Goal: Task Accomplishment & Management: Manage account settings

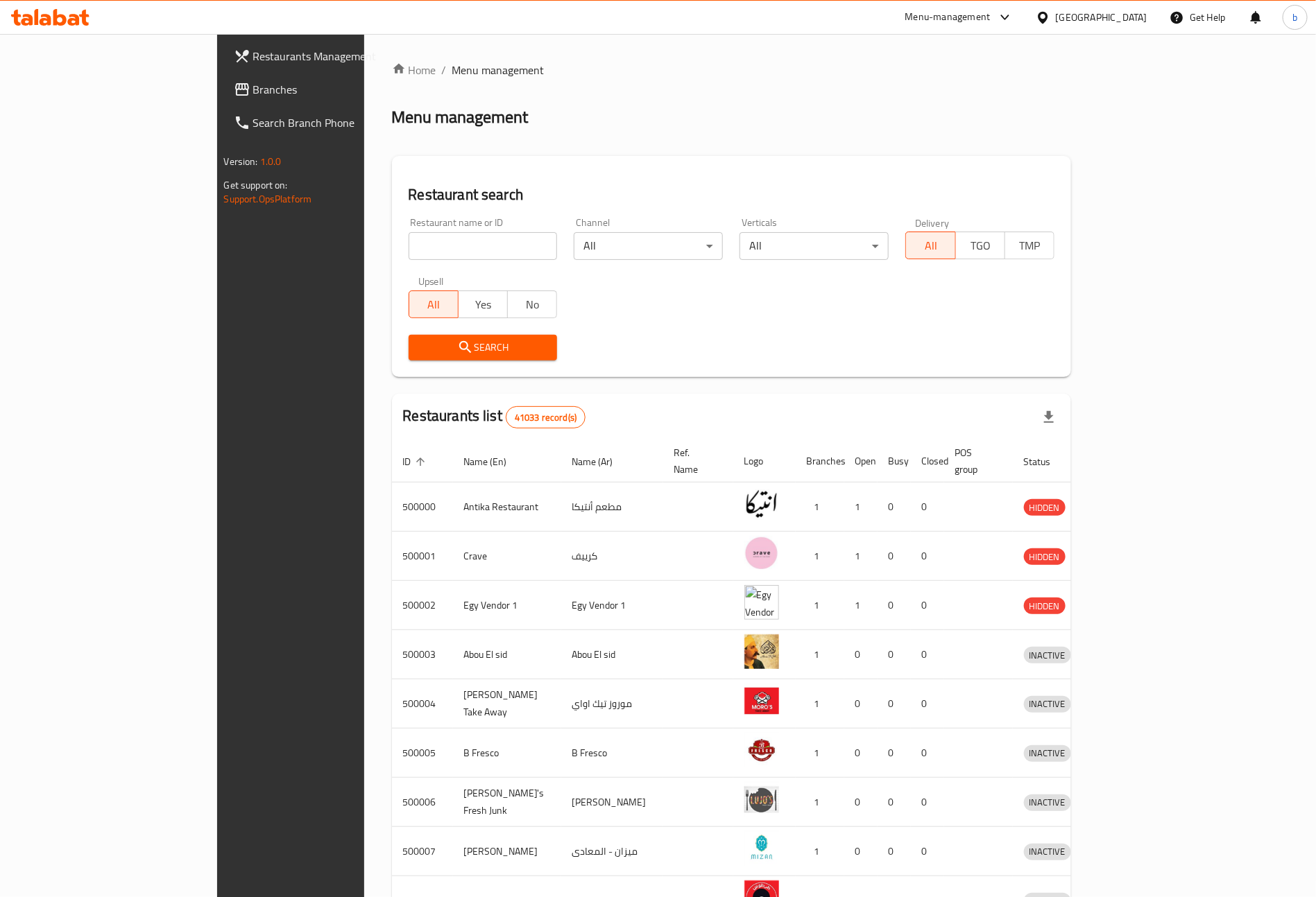
click at [1056, 19] on div at bounding box center [1045, 17] width 20 height 15
click at [1014, 362] on div "[GEOGRAPHIC_DATA]" at bounding box center [997, 363] width 92 height 15
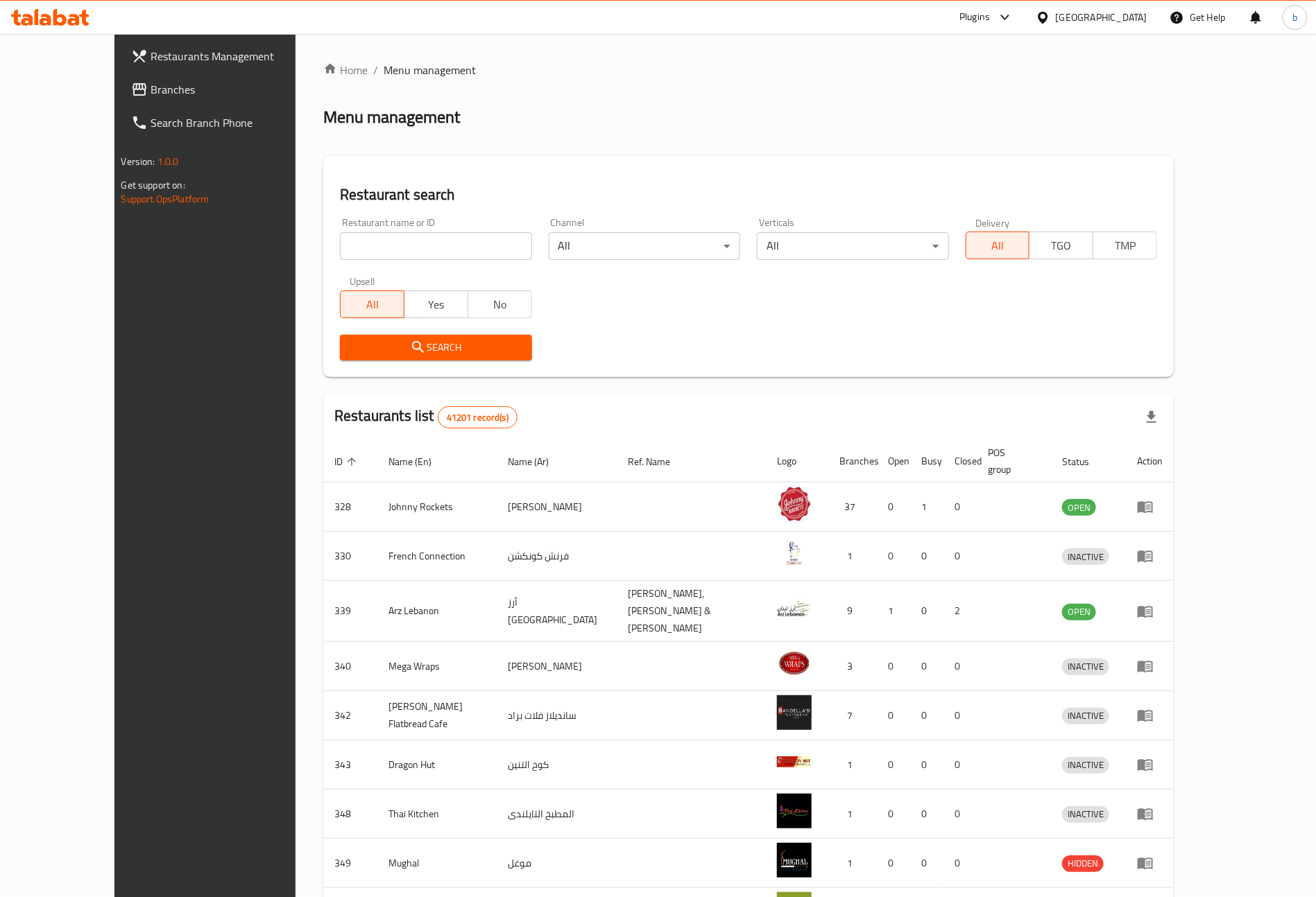
click at [120, 77] on link "Branches" at bounding box center [227, 89] width 215 height 33
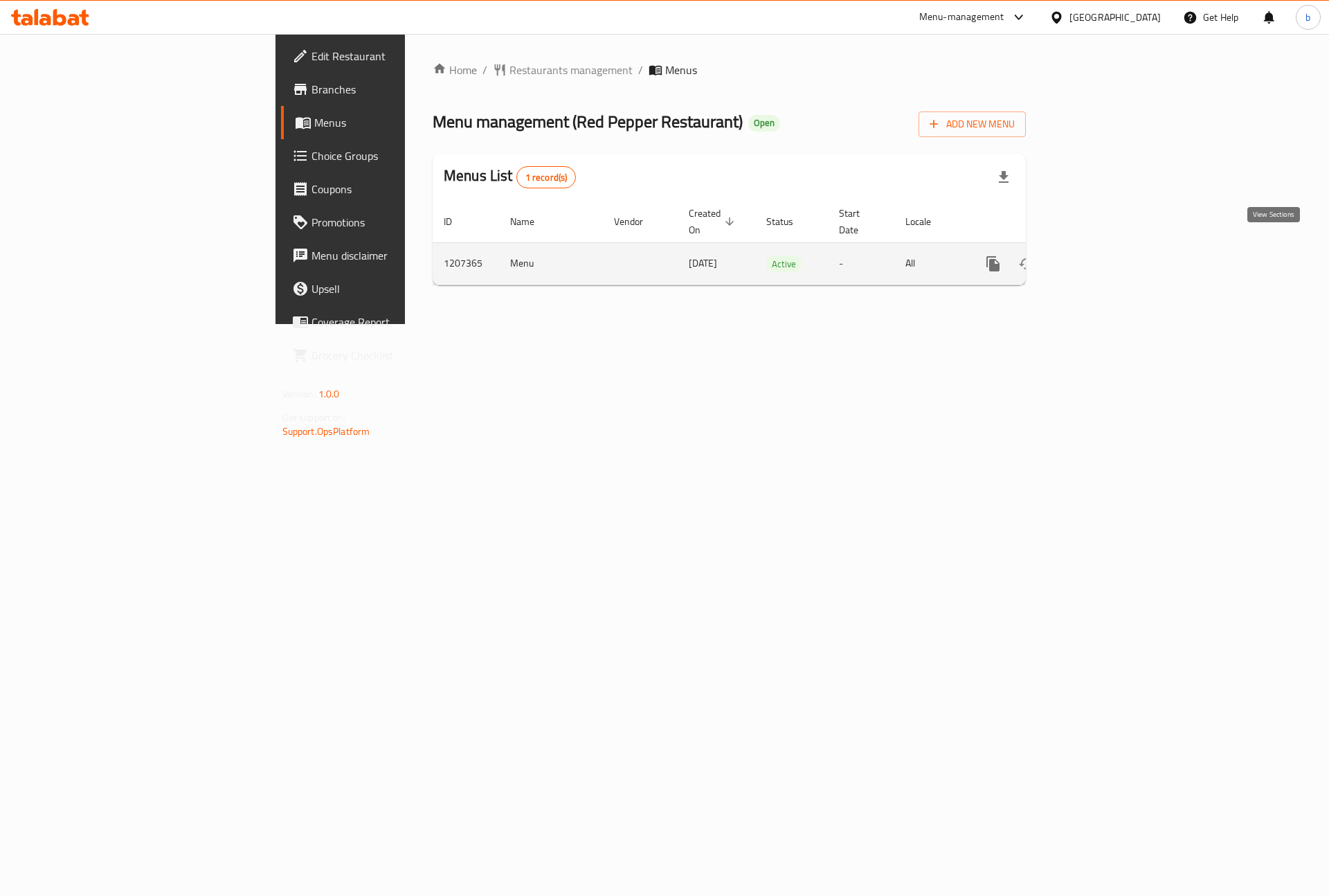
click at [1101, 255] on icon "enhanced table" at bounding box center [1093, 263] width 16 height 16
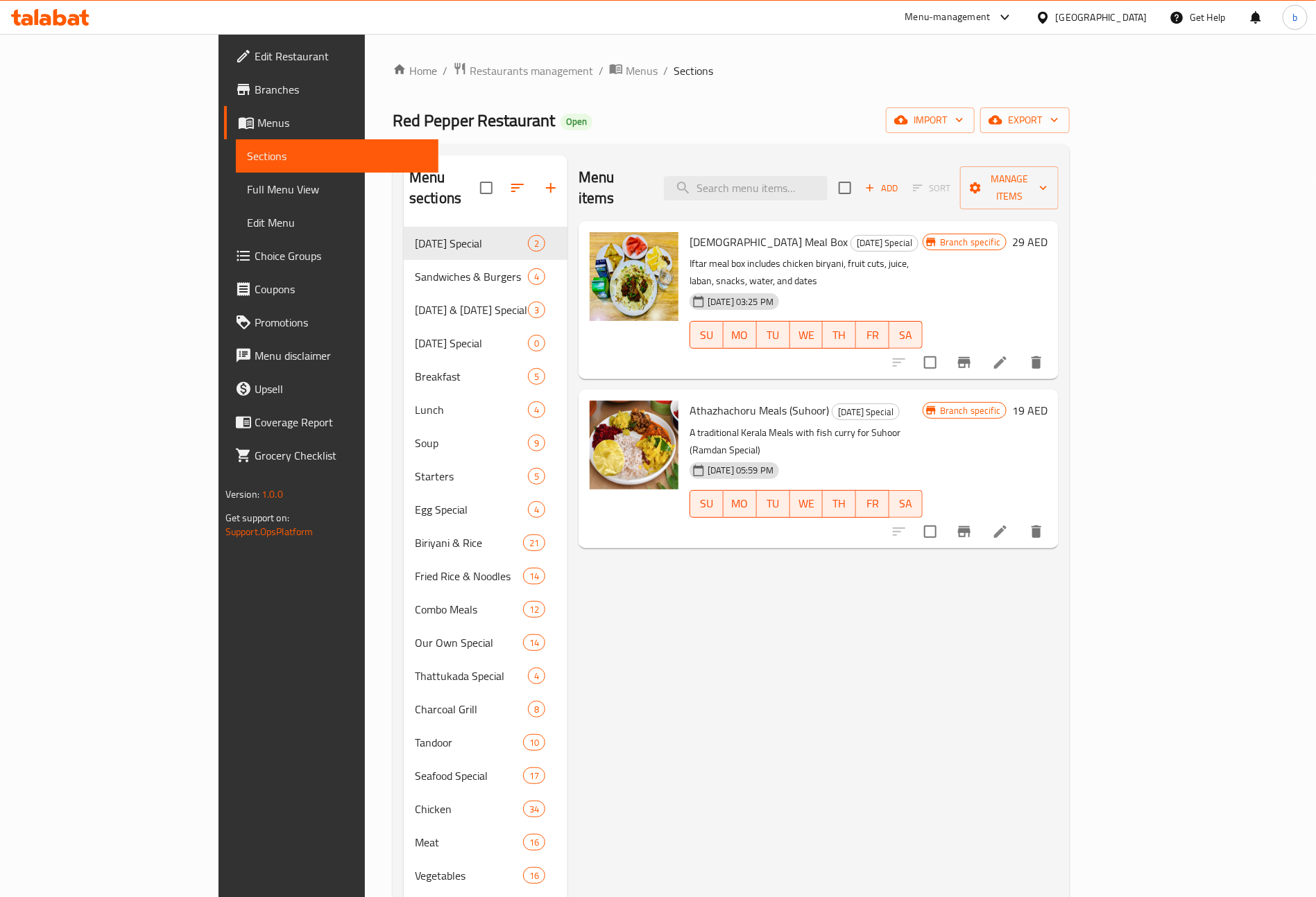
click at [255, 95] on span "Branches" at bounding box center [340, 89] width 173 height 16
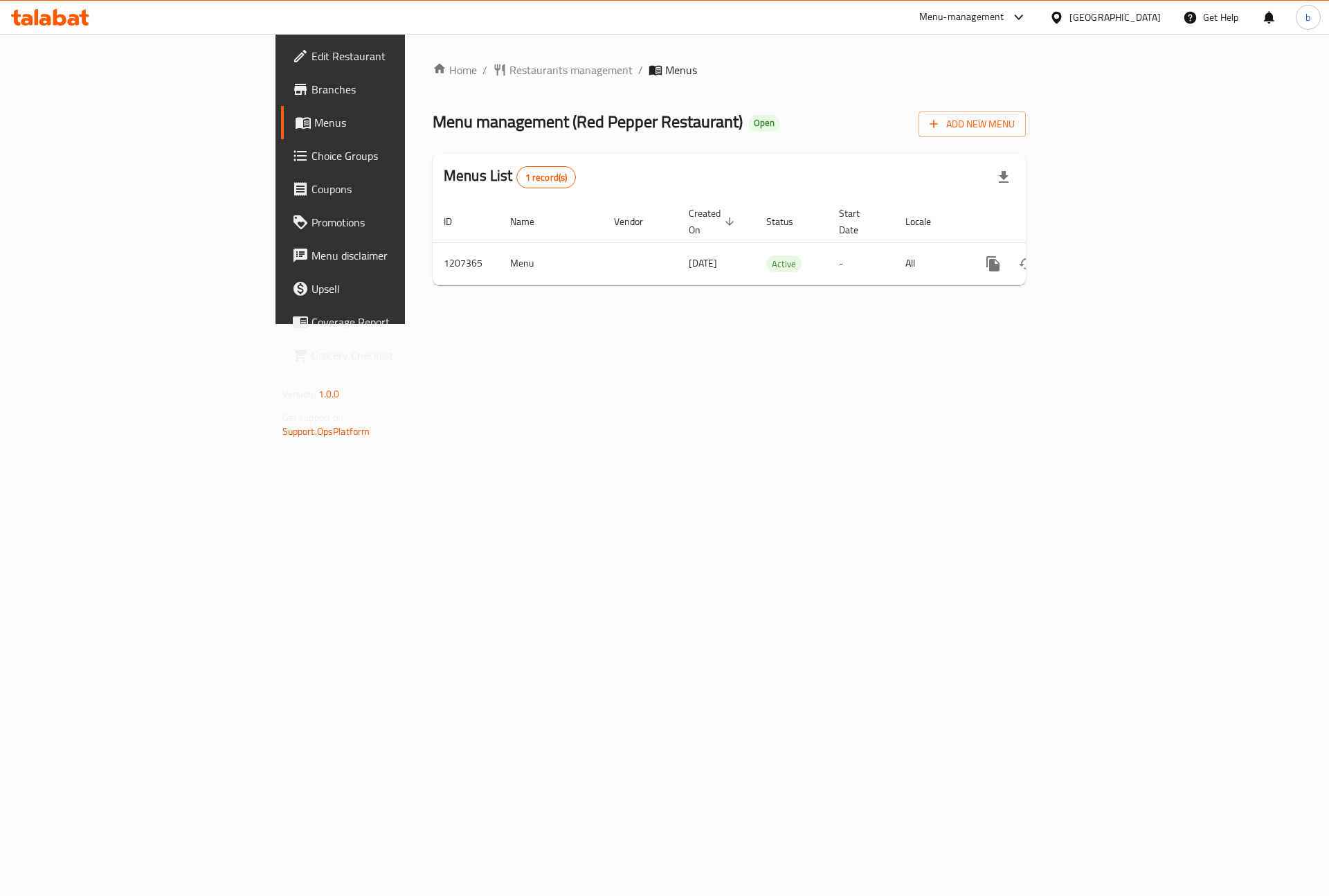
click at [311, 93] on span "Branches" at bounding box center [399, 89] width 175 height 16
click at [1101, 255] on icon "enhanced table" at bounding box center [1093, 263] width 16 height 16
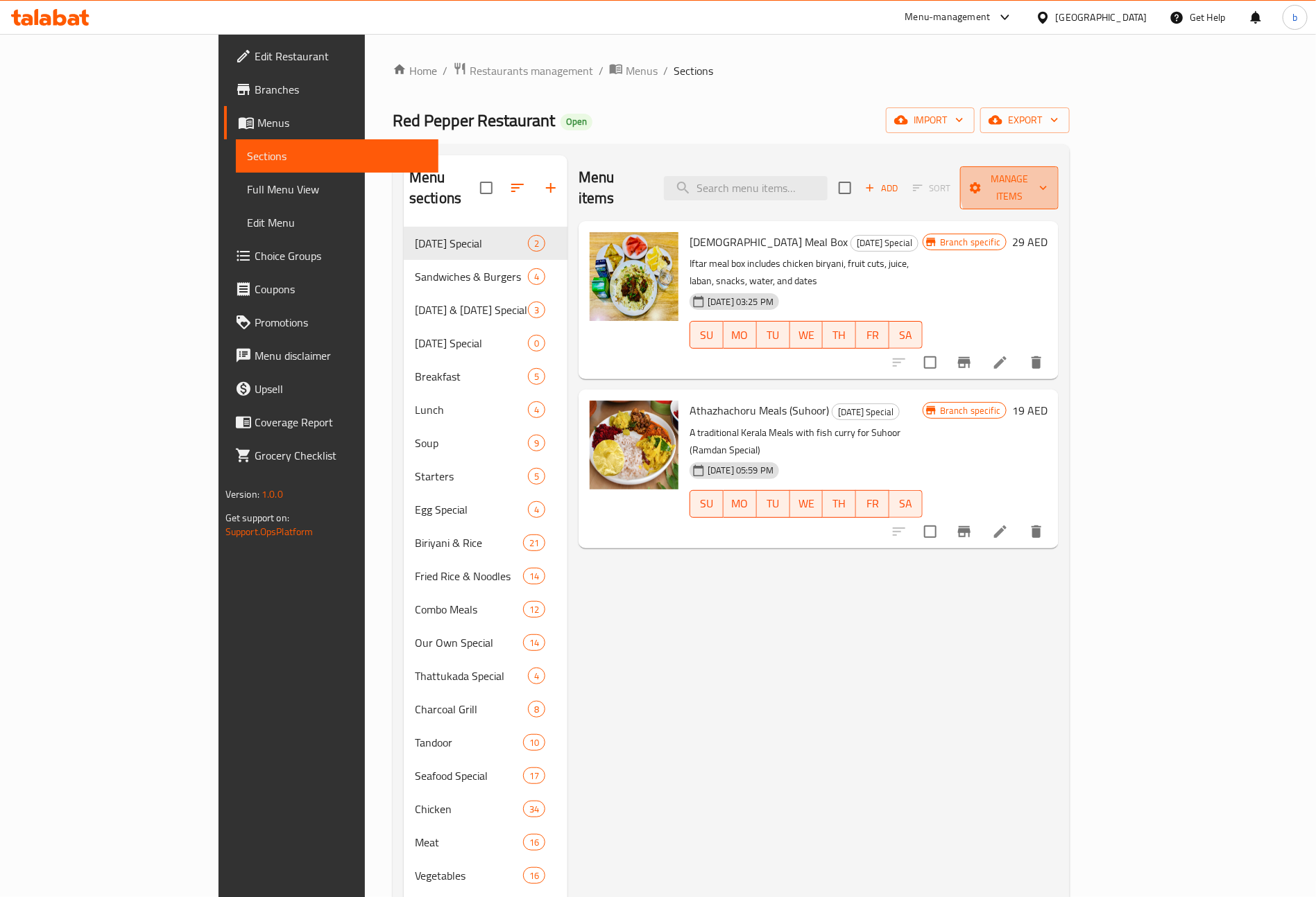
click at [1048, 179] on span "Manage items" at bounding box center [1009, 188] width 77 height 34
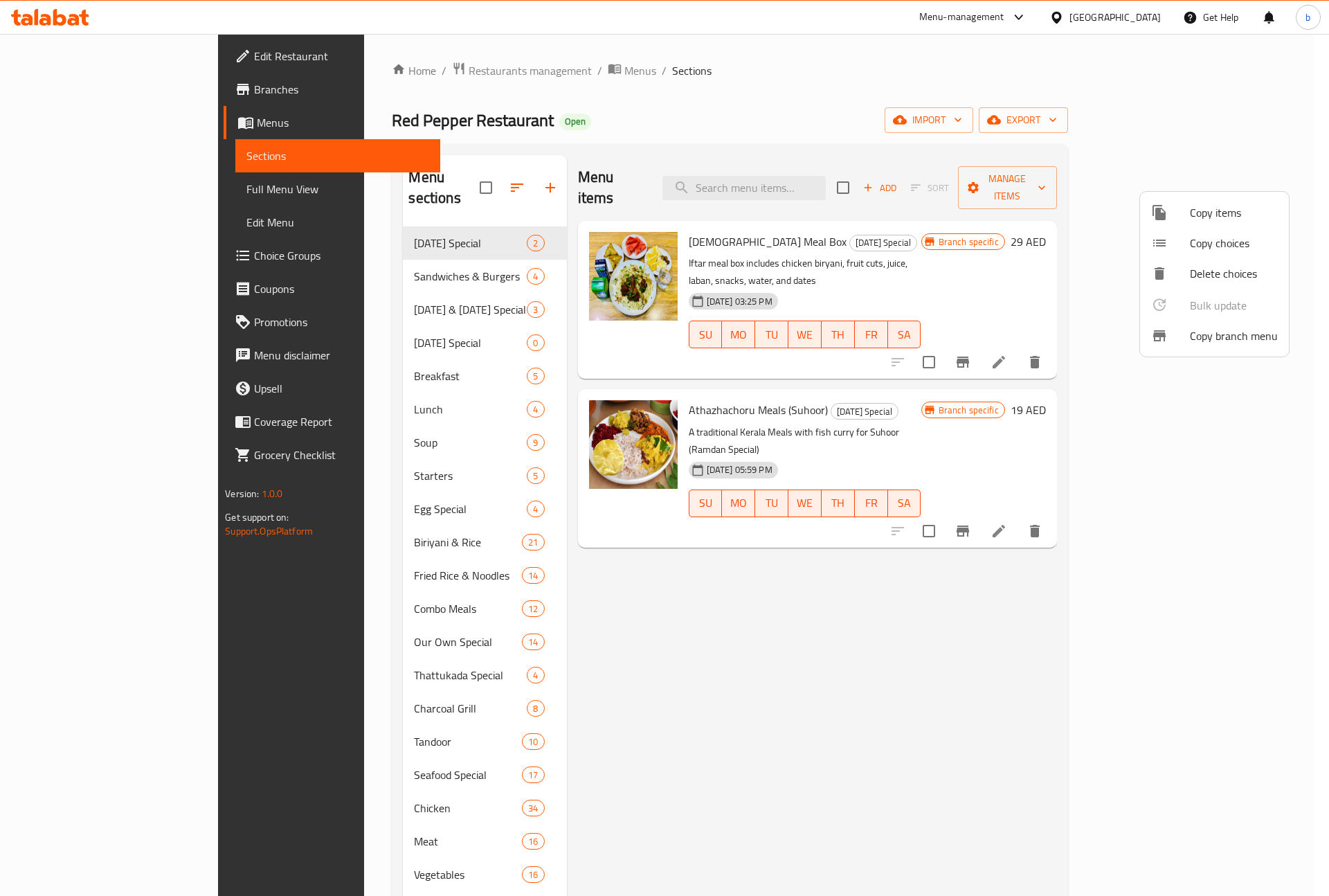
click at [1207, 344] on span "Copy branch menu" at bounding box center [1234, 335] width 88 height 16
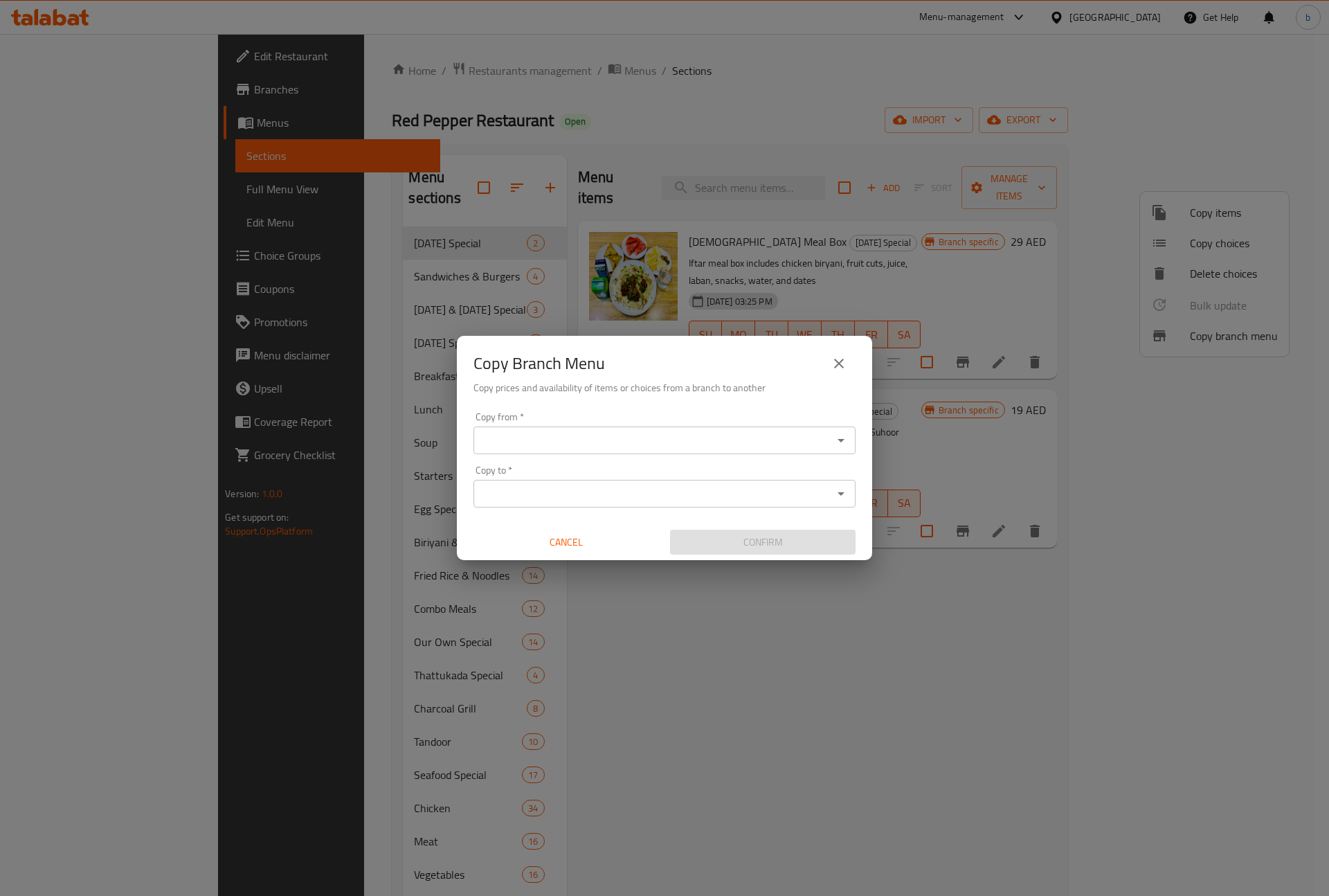
click at [842, 441] on icon "Open" at bounding box center [841, 441] width 7 height 4
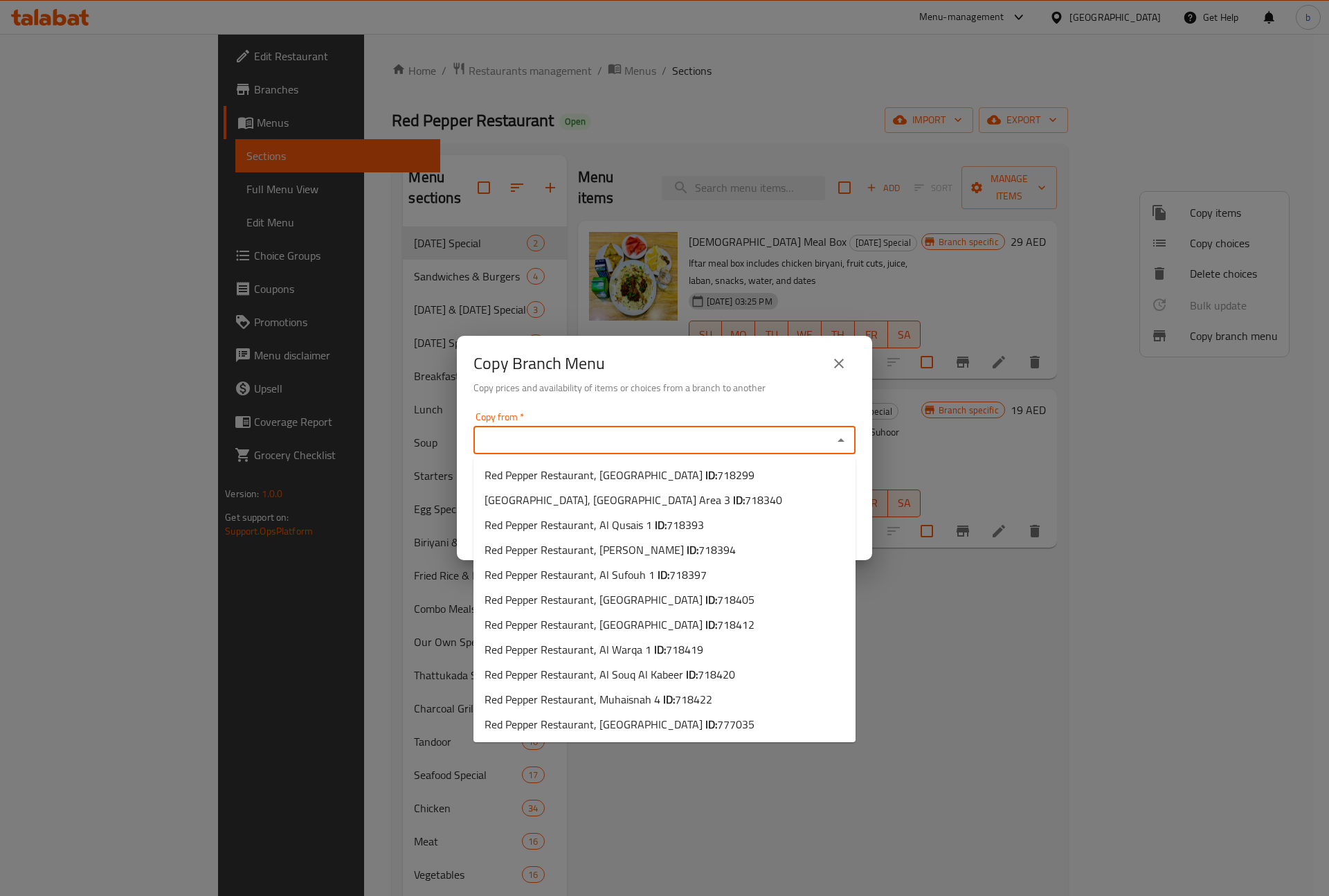
click at [1018, 109] on div "Copy Branch Menu Copy prices and availability of items or choices from a branch…" at bounding box center [664, 448] width 1329 height 896
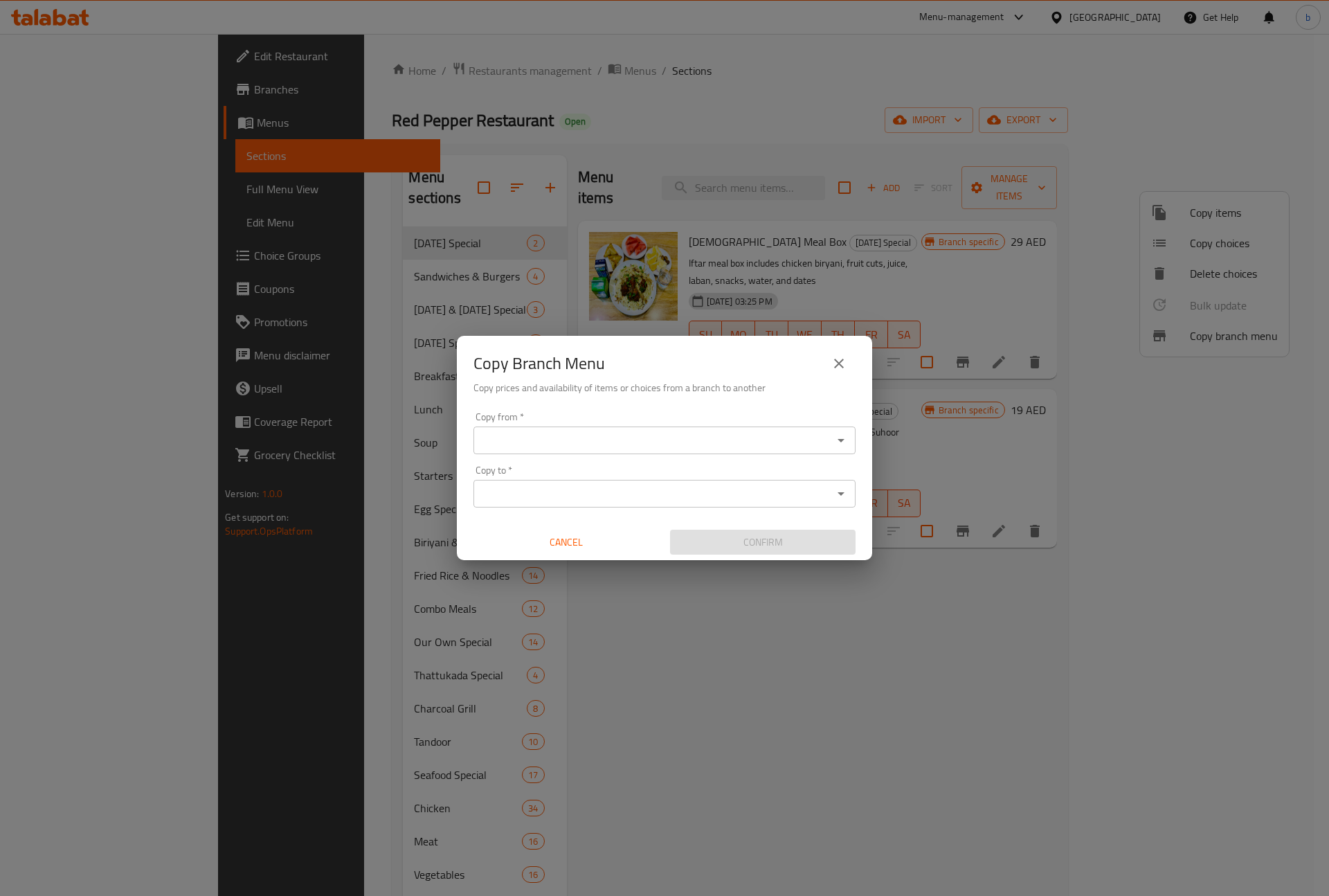
click at [843, 443] on icon "Open" at bounding box center [841, 440] width 16 height 16
click at [843, 435] on icon "Open" at bounding box center [841, 440] width 16 height 16
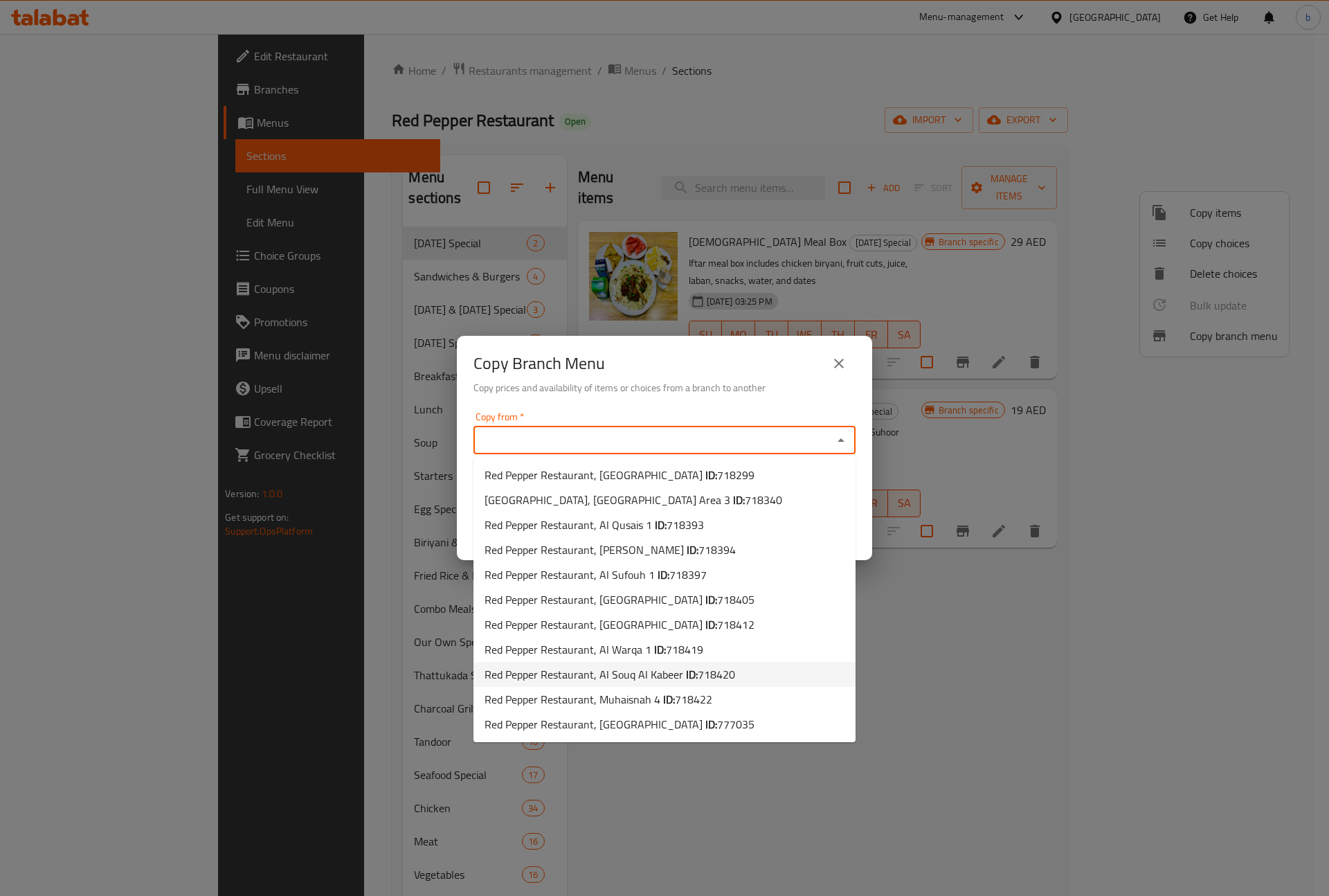
click at [701, 673] on span "718420" at bounding box center [716, 675] width 37 height 21
type input "Red Pepper Restaurant, Al Souq Al Kabeer"
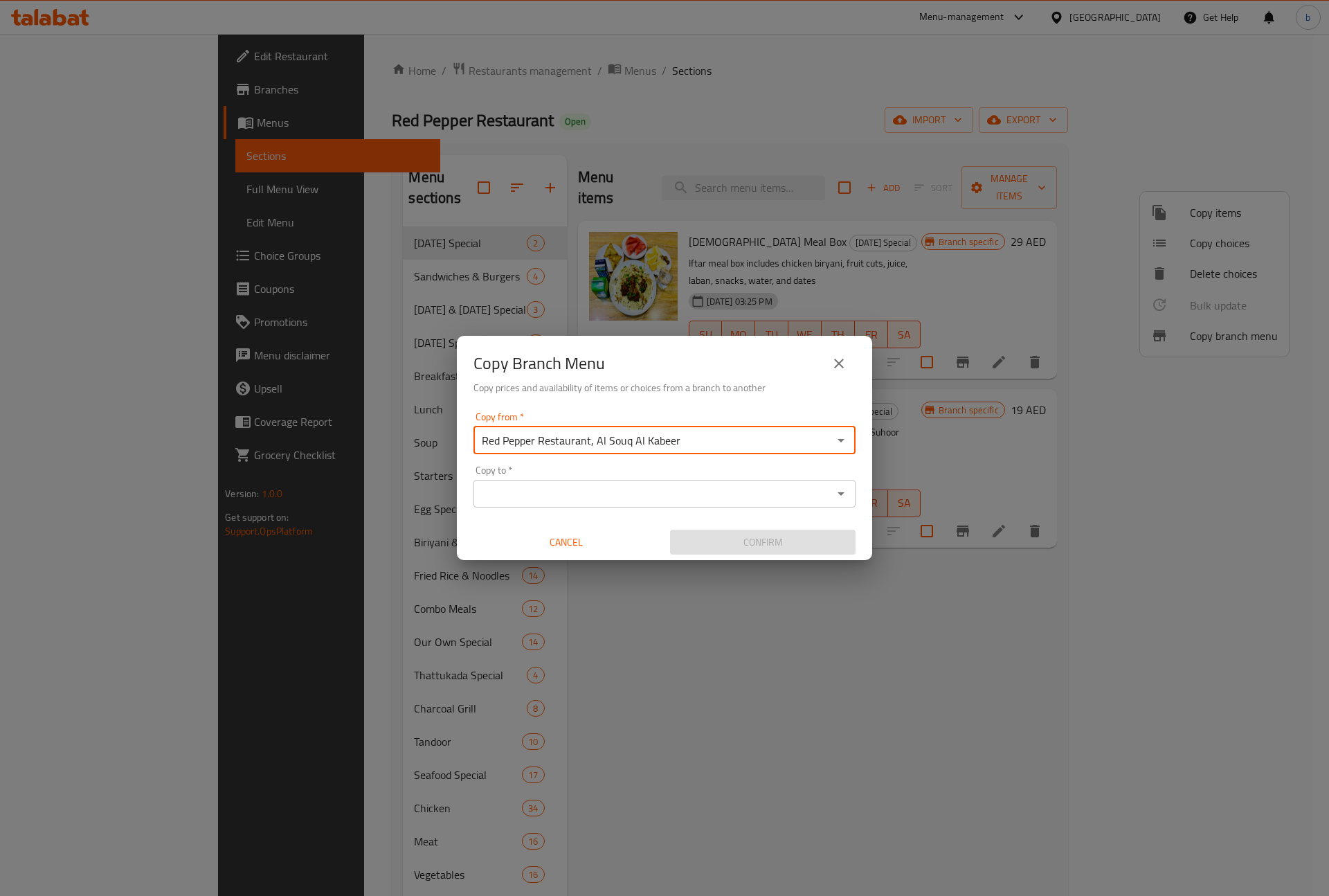
click at [842, 491] on icon "Open" at bounding box center [841, 493] width 16 height 16
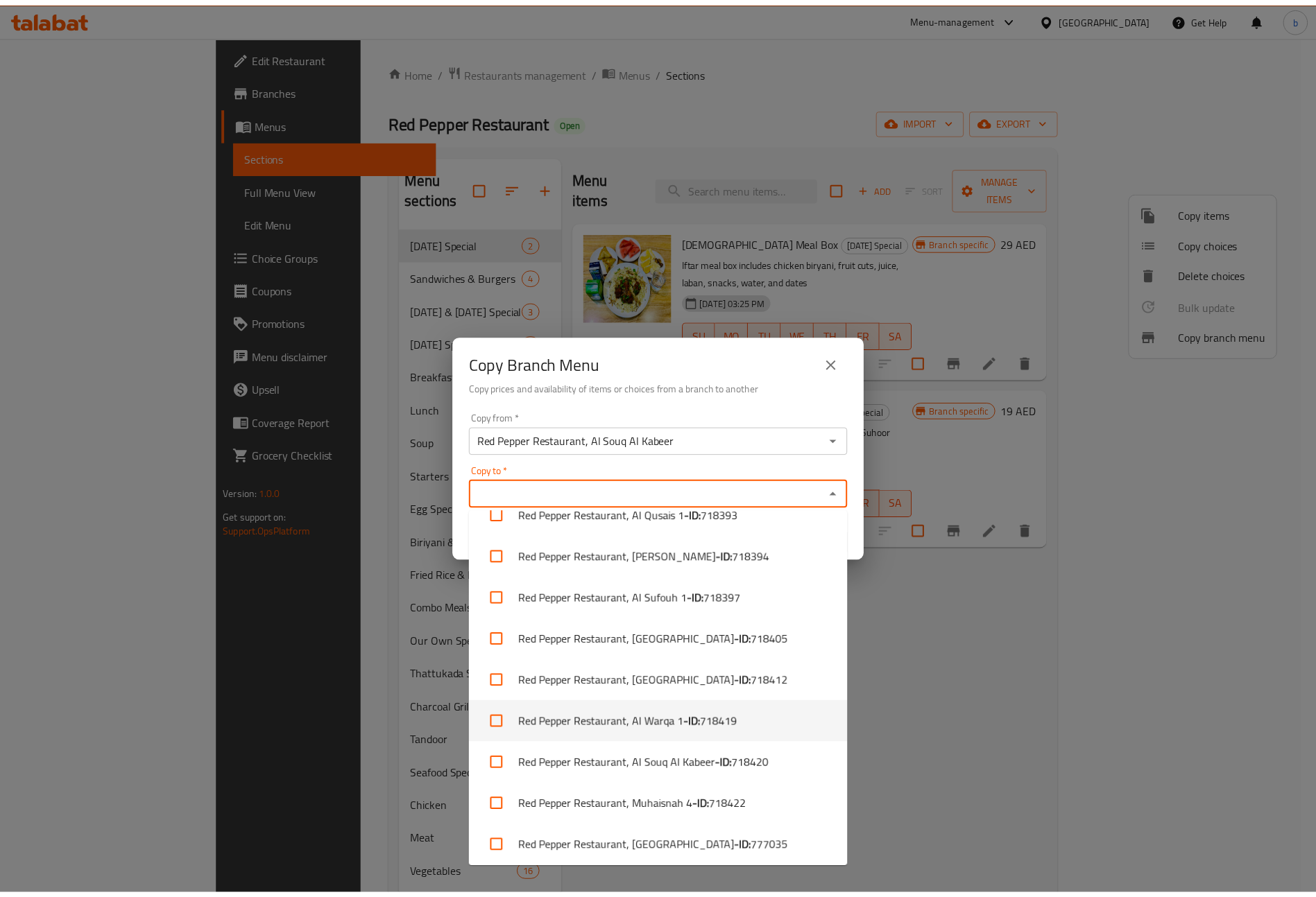
scroll to position [109, 0]
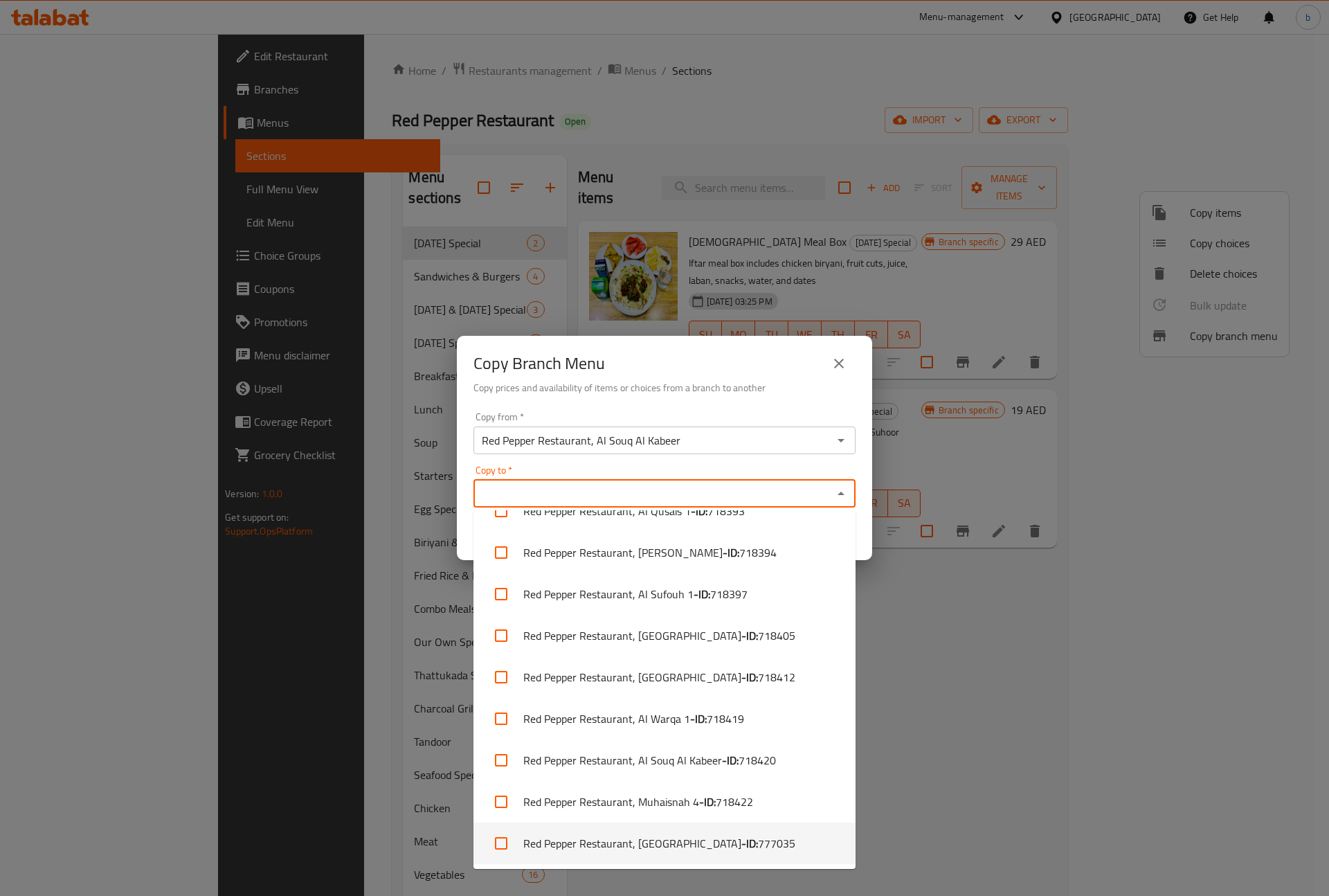
click at [758, 849] on span "777035" at bounding box center [776, 843] width 37 height 16
checkbox input "true"
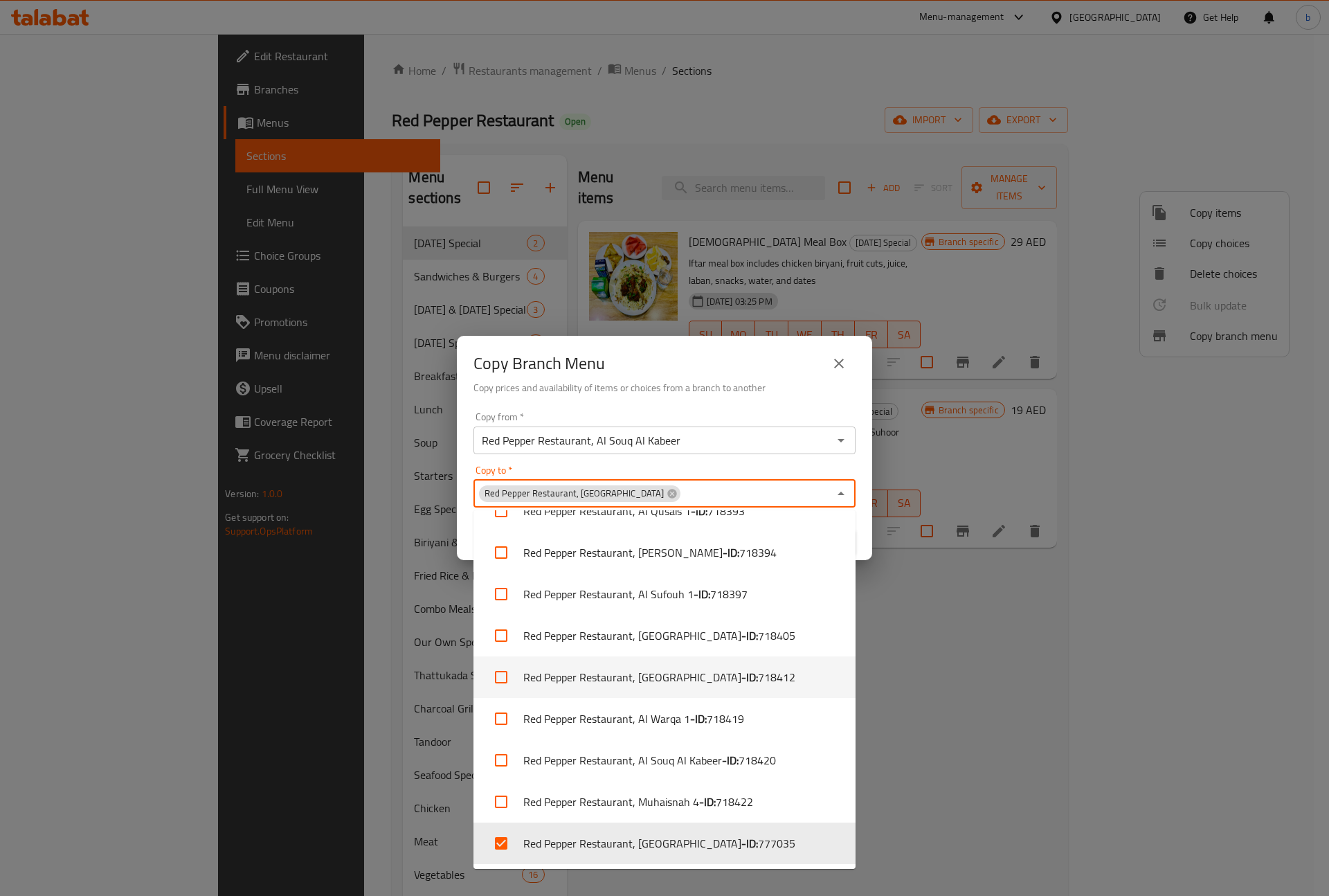
click at [1122, 672] on div "Copy Branch Menu Copy prices and availability of items or choices from a branch…" at bounding box center [664, 448] width 1329 height 896
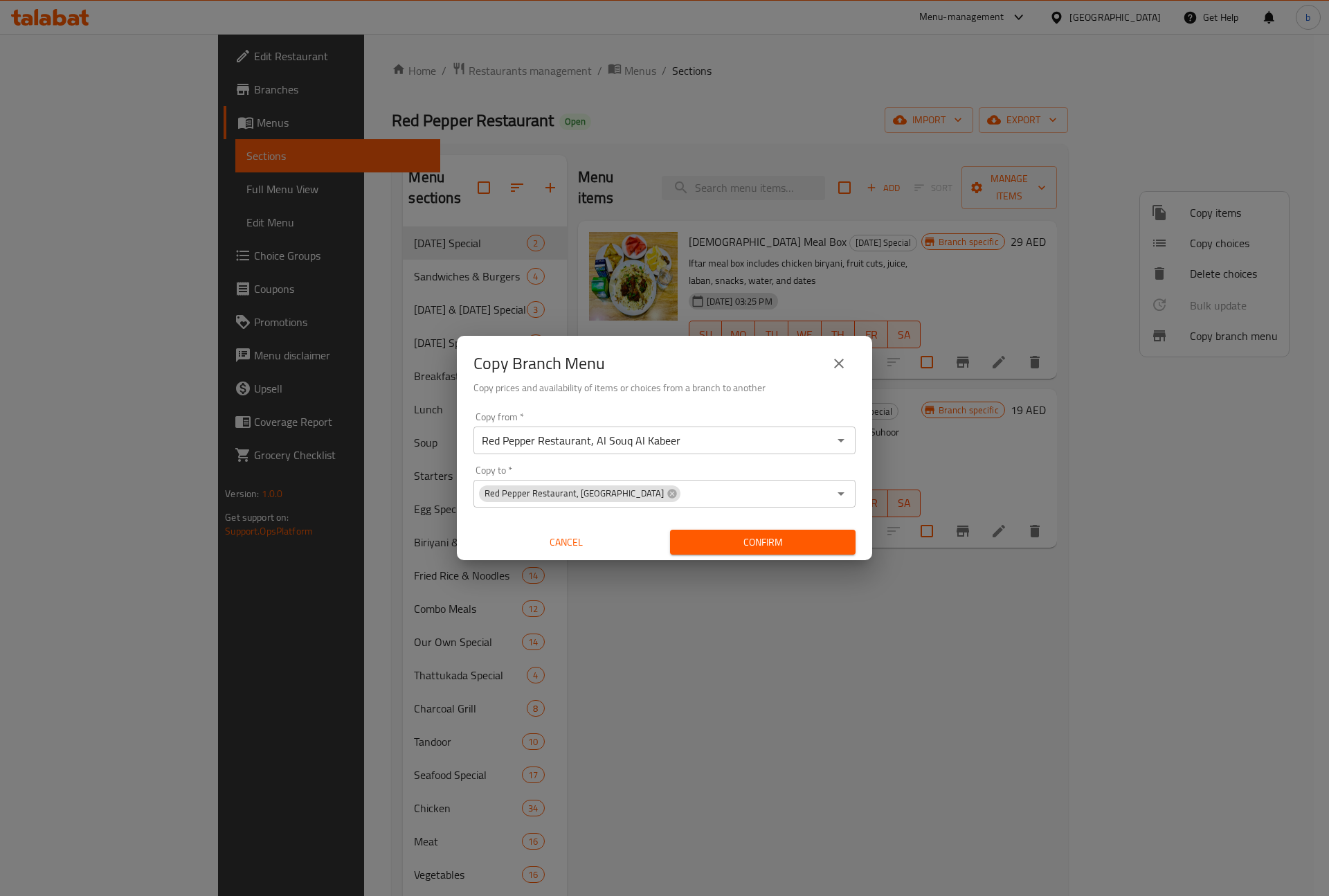
click at [794, 548] on span "Confirm" at bounding box center [764, 543] width 164 height 17
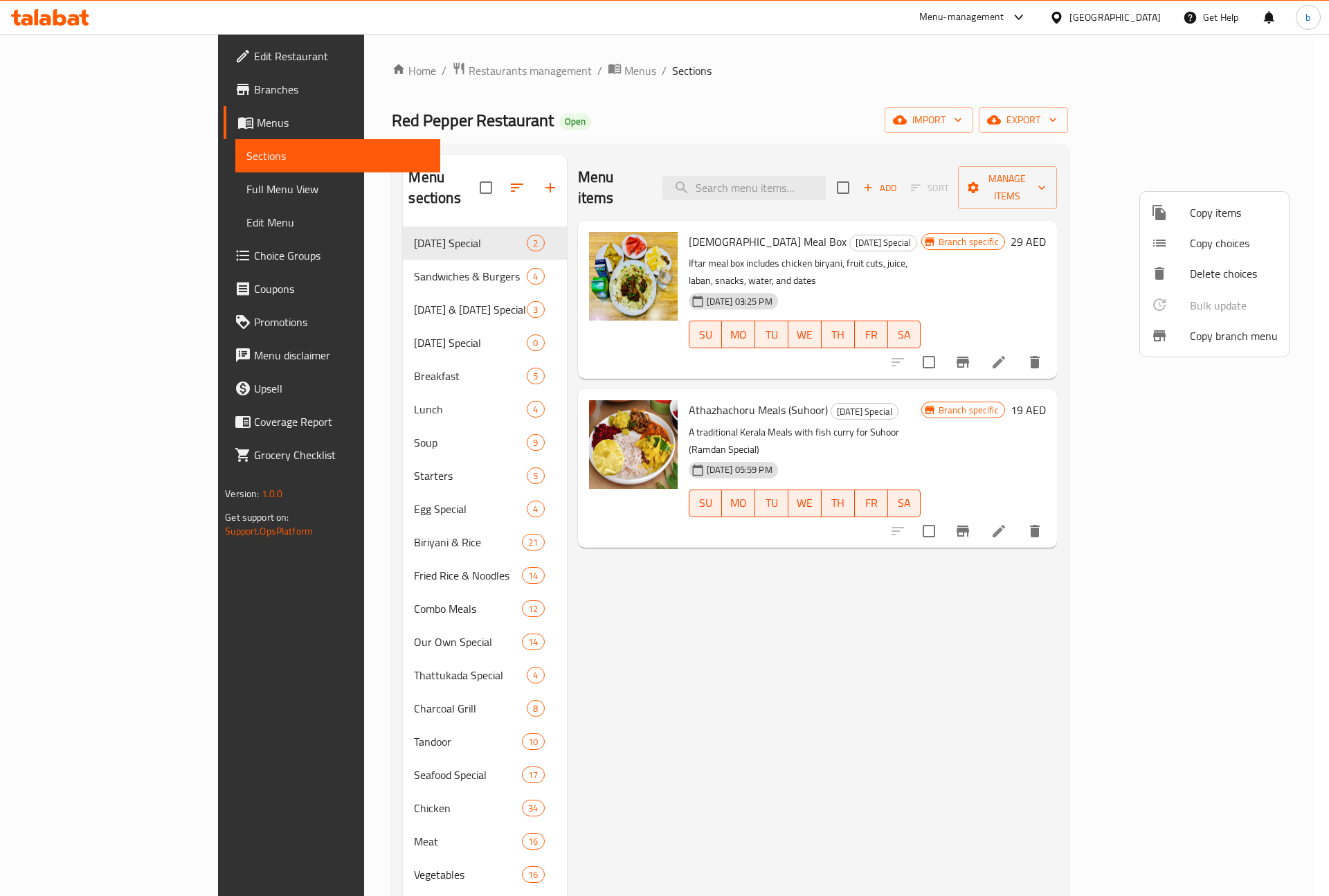
click at [50, 93] on div at bounding box center [664, 448] width 1329 height 896
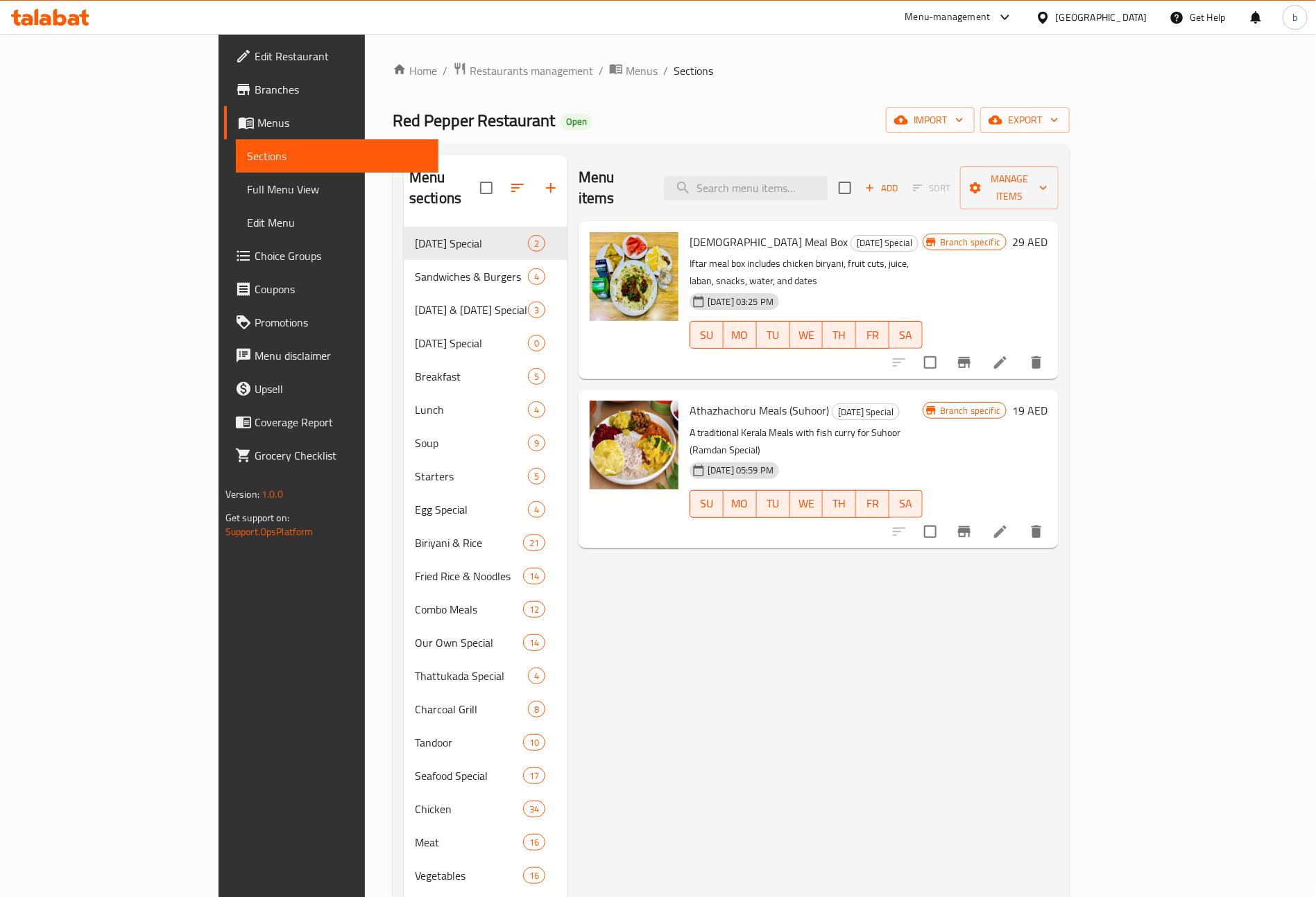
click at [255, 88] on span "Branches" at bounding box center [340, 89] width 173 height 16
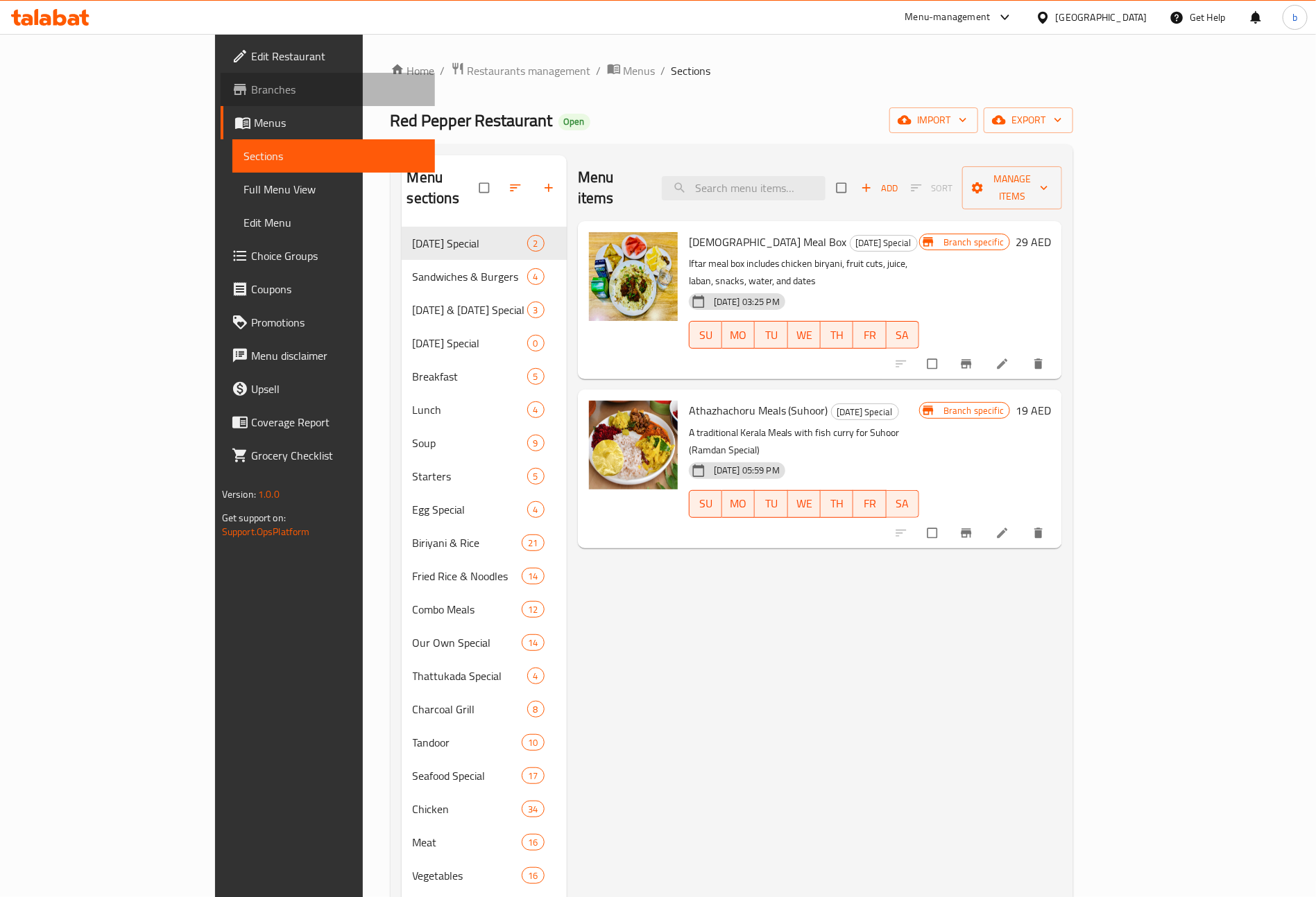
click at [251, 81] on span "Branches" at bounding box center [337, 89] width 173 height 16
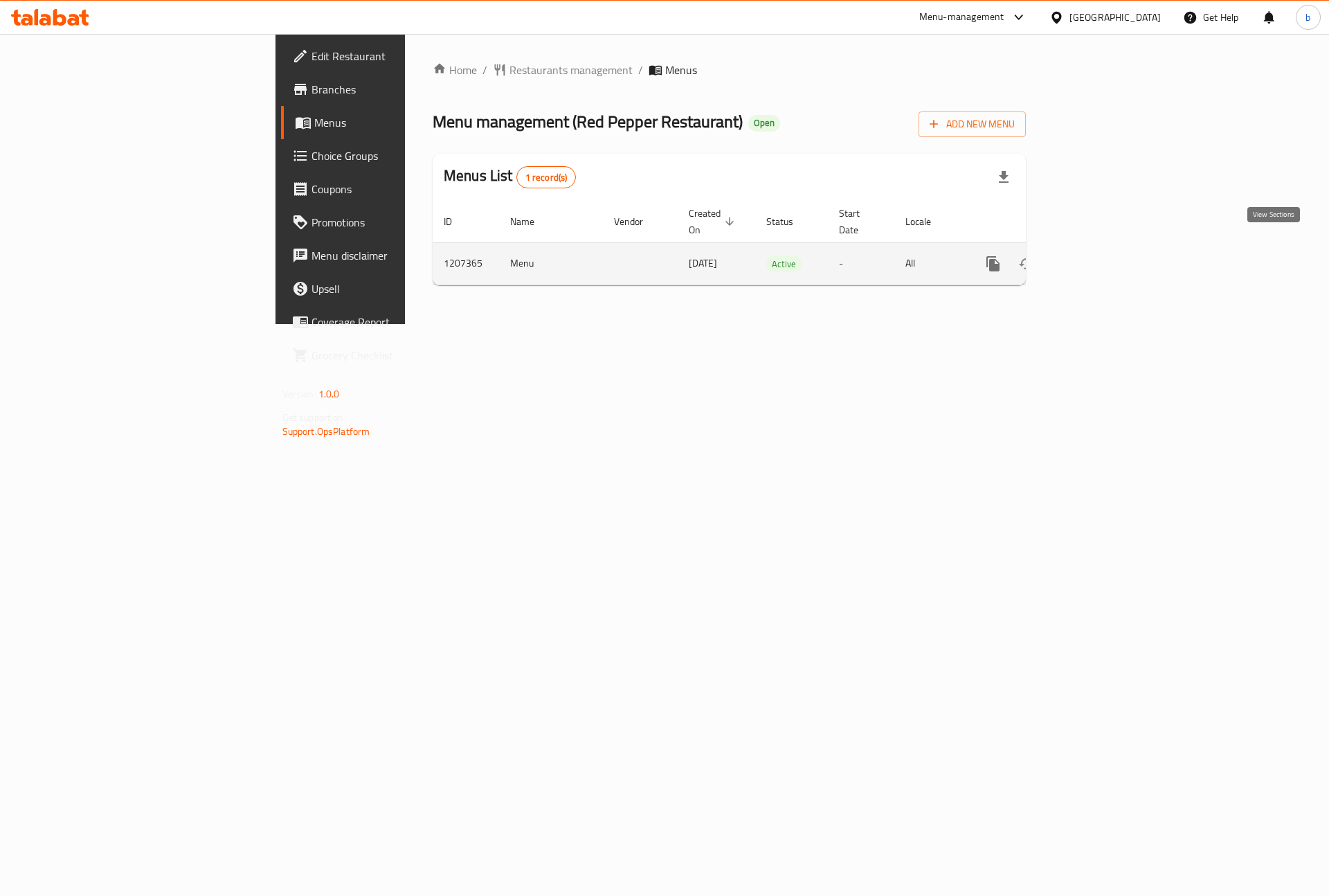
click at [1101, 255] on icon "enhanced table" at bounding box center [1093, 263] width 16 height 16
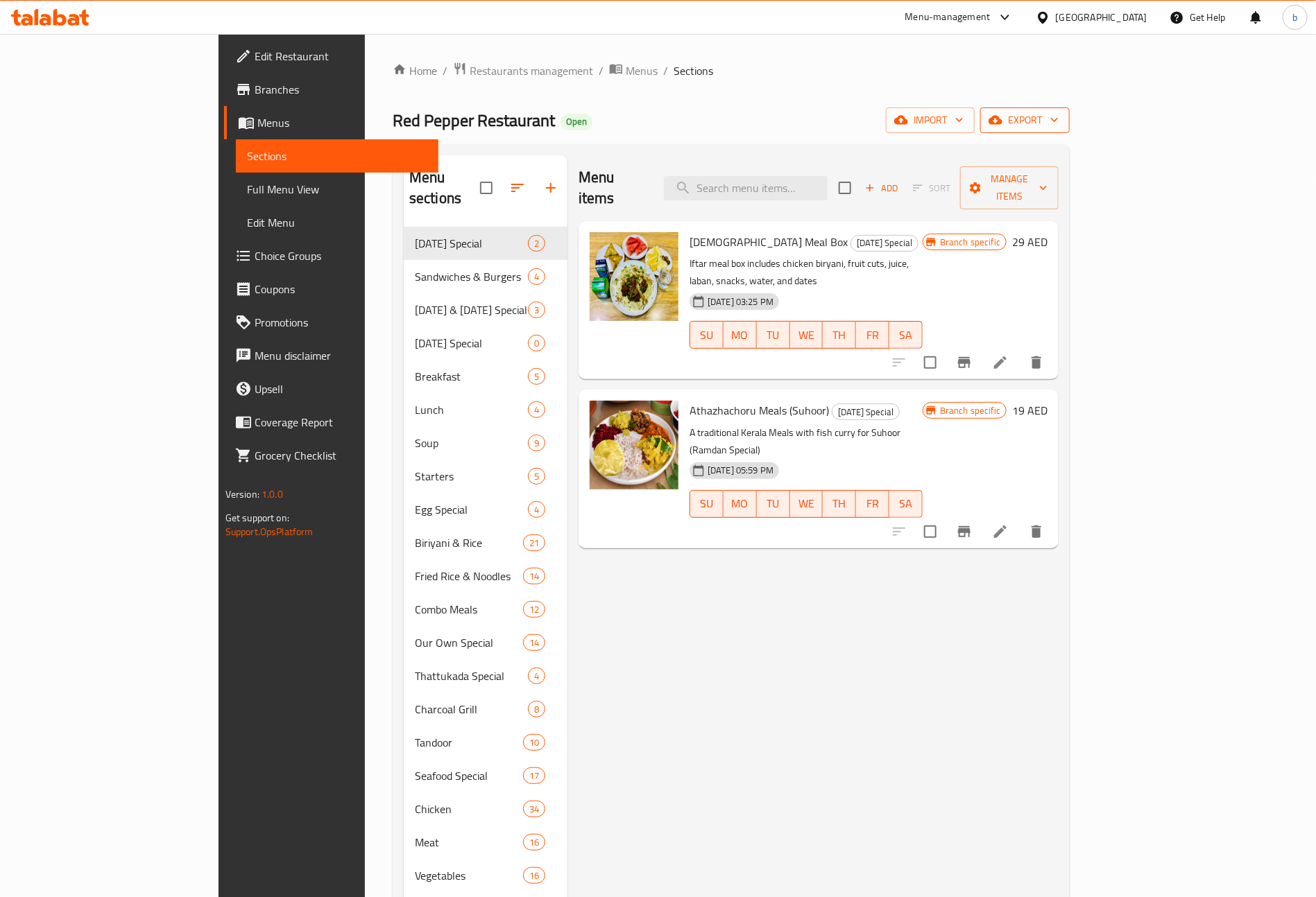
click at [1059, 123] on span "export" at bounding box center [1024, 120] width 68 height 17
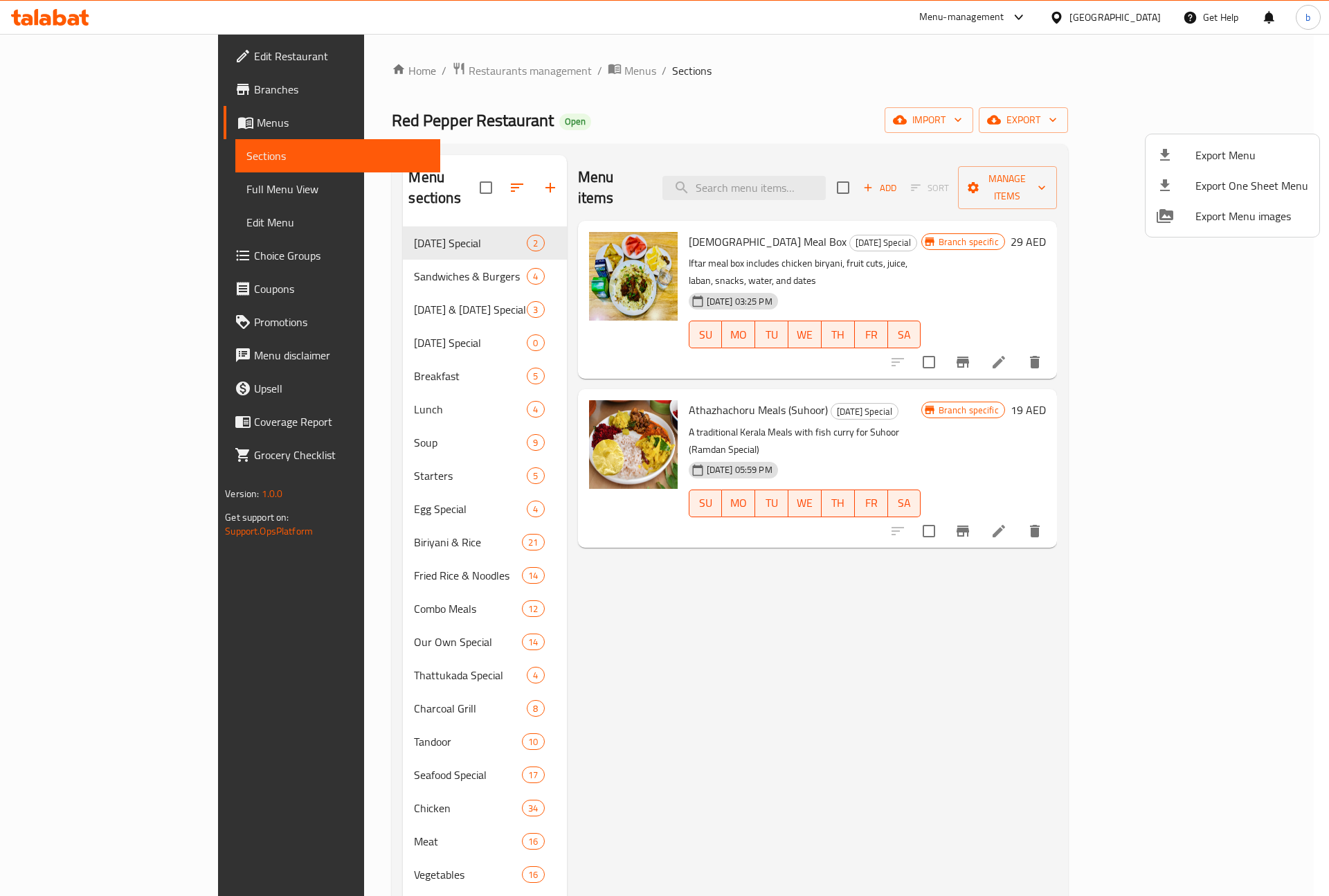
click at [723, 121] on div at bounding box center [664, 448] width 1329 height 896
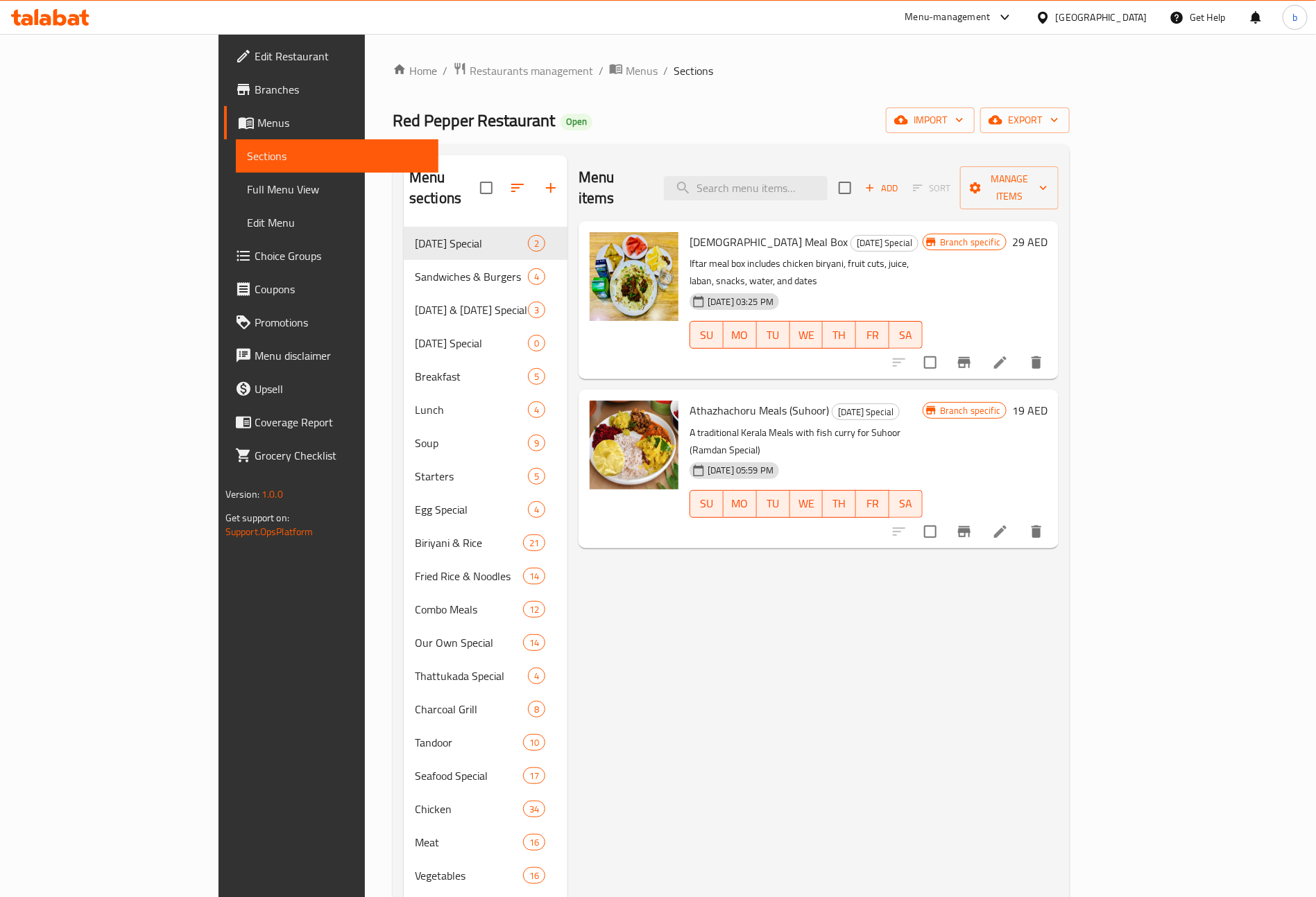
click at [247, 194] on span "Full Menu View" at bounding box center [337, 189] width 180 height 16
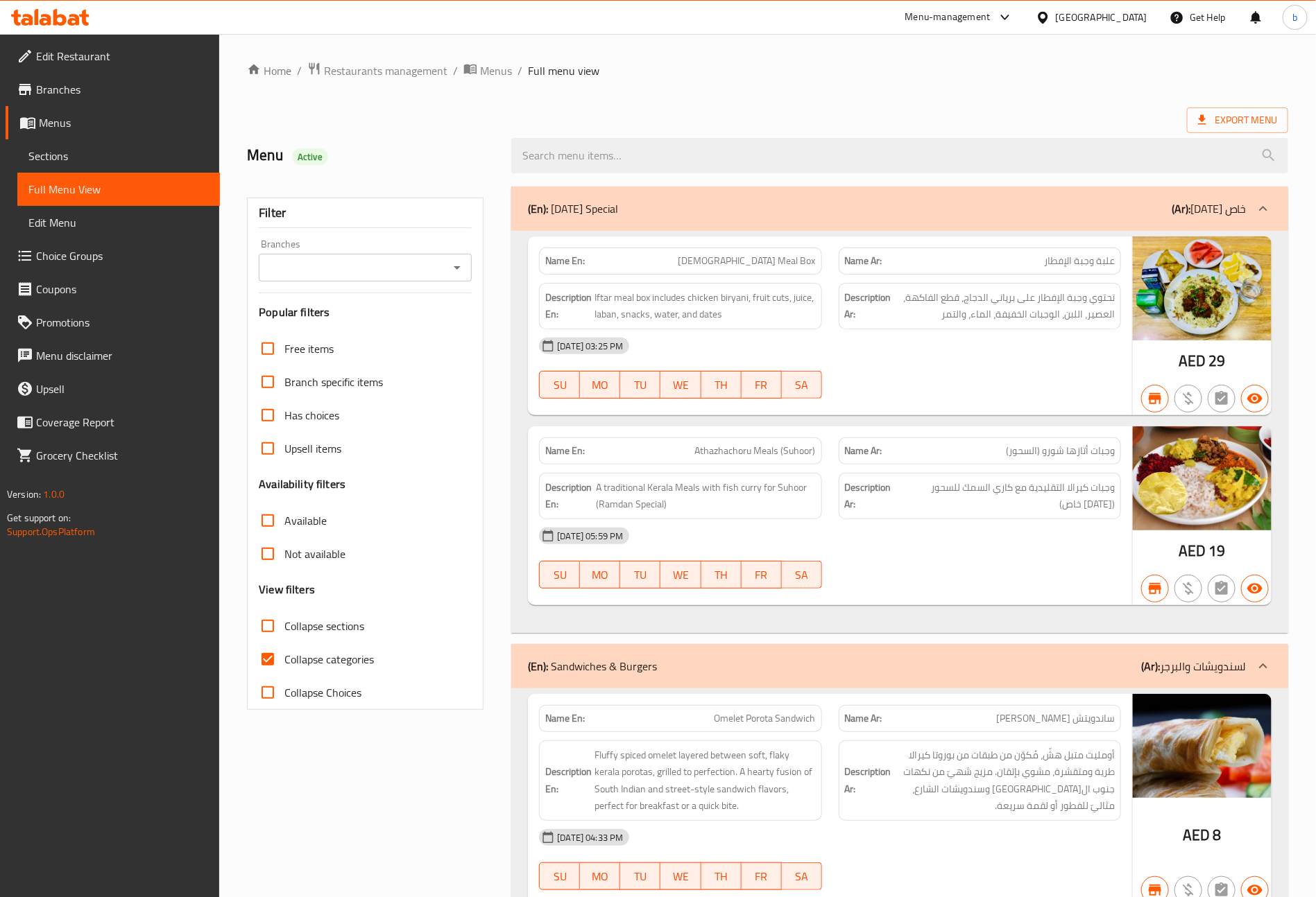
click at [267, 663] on input "Collapse categories" at bounding box center [267, 659] width 33 height 33
checkbox input "false"
click at [1265, 114] on span "Export Menu" at bounding box center [1237, 120] width 79 height 17
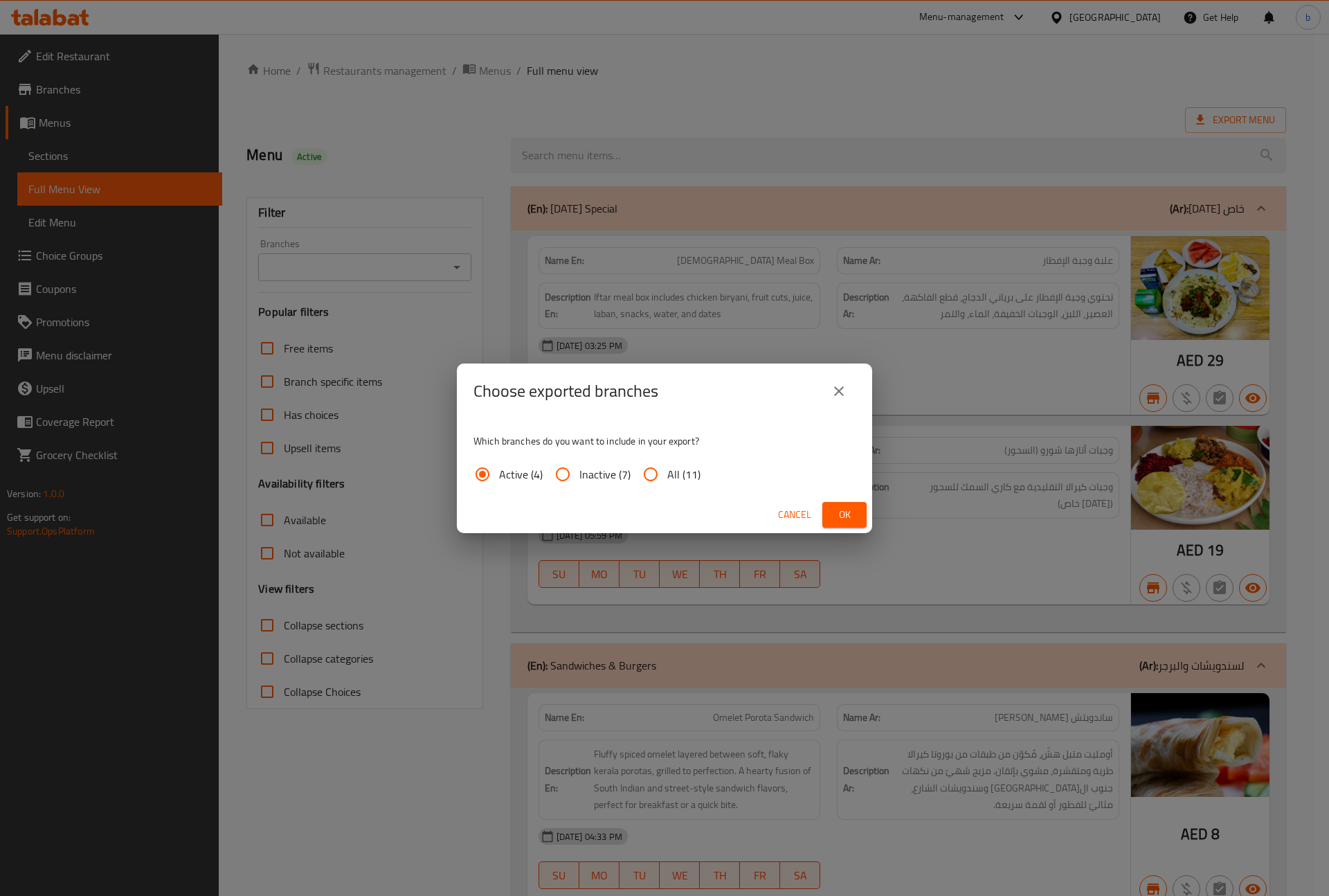
click at [665, 466] on input "All (11)" at bounding box center [650, 474] width 33 height 33
radio input "true"
click at [847, 503] on button "Ok" at bounding box center [844, 514] width 45 height 26
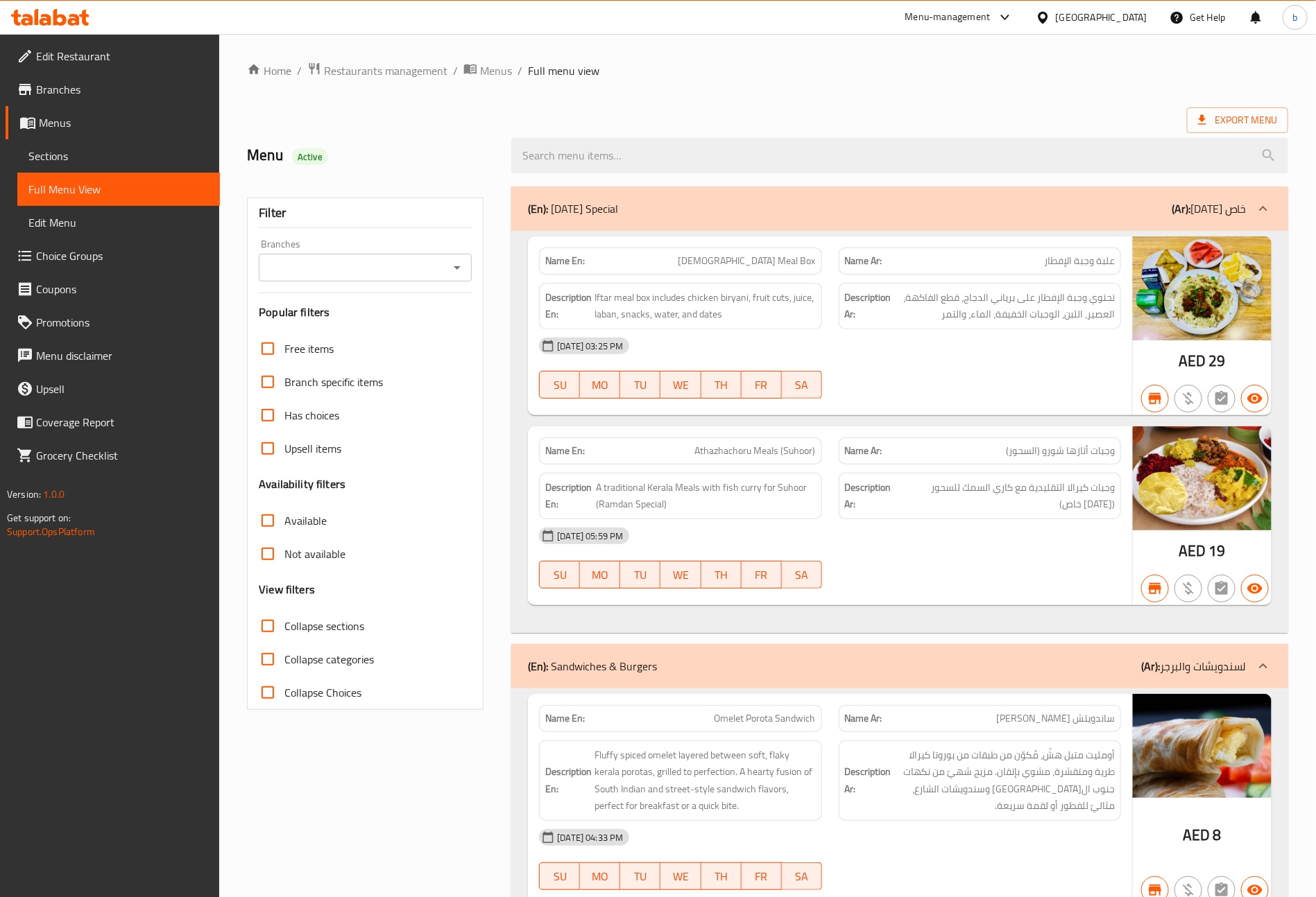
click at [58, 98] on span "Branches" at bounding box center [122, 89] width 173 height 16
